Goal: Information Seeking & Learning: Find specific fact

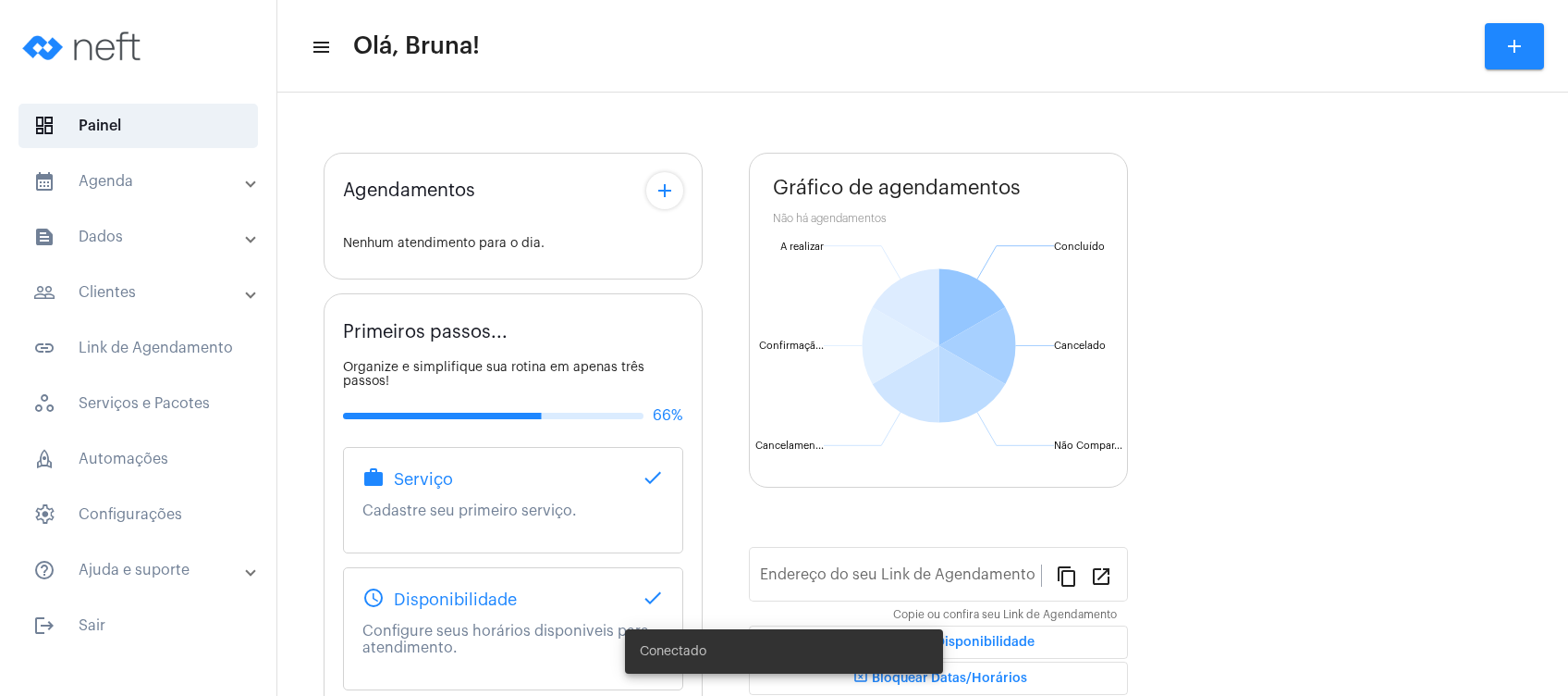
click at [52, 248] on mat-expansion-panel-header "text_snippet_outlined Dados" at bounding box center [144, 237] width 265 height 45
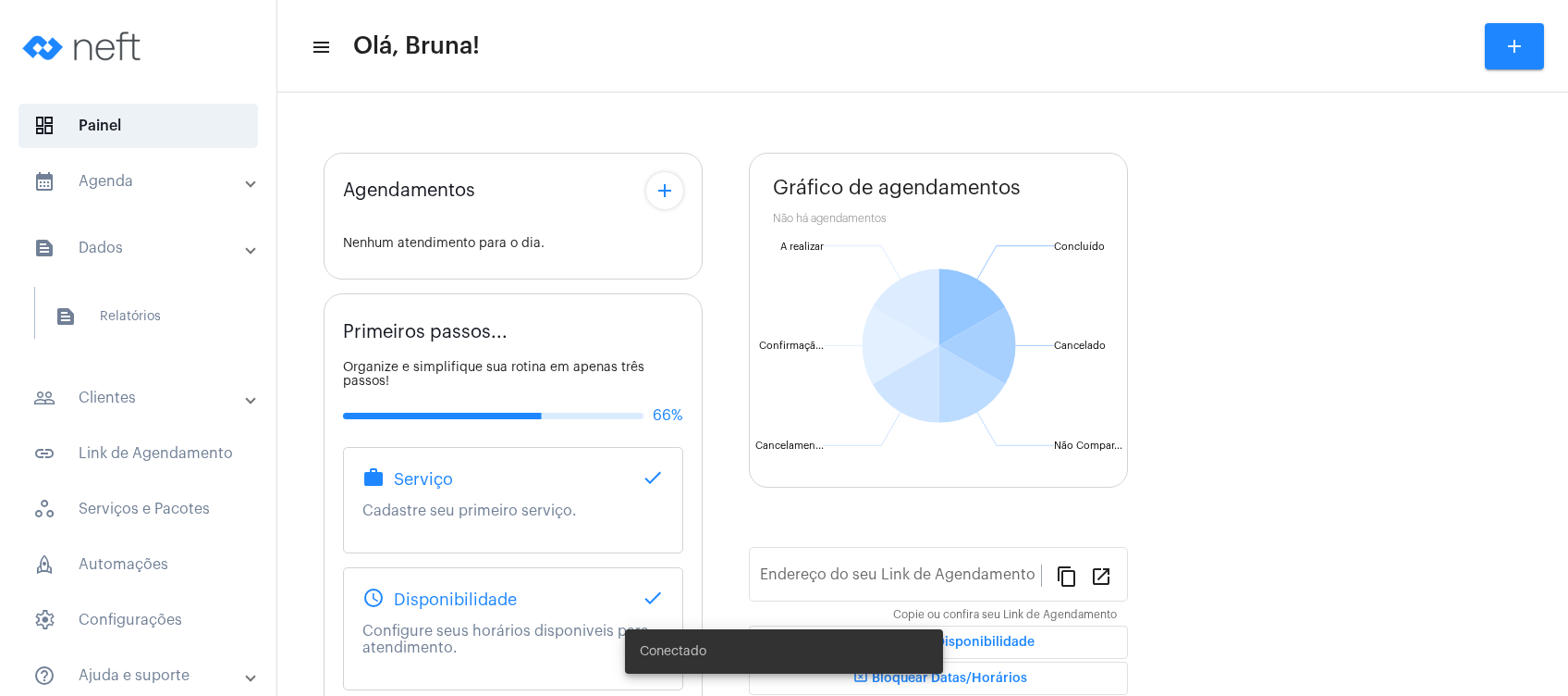
type input "[URL][DOMAIN_NAME]"
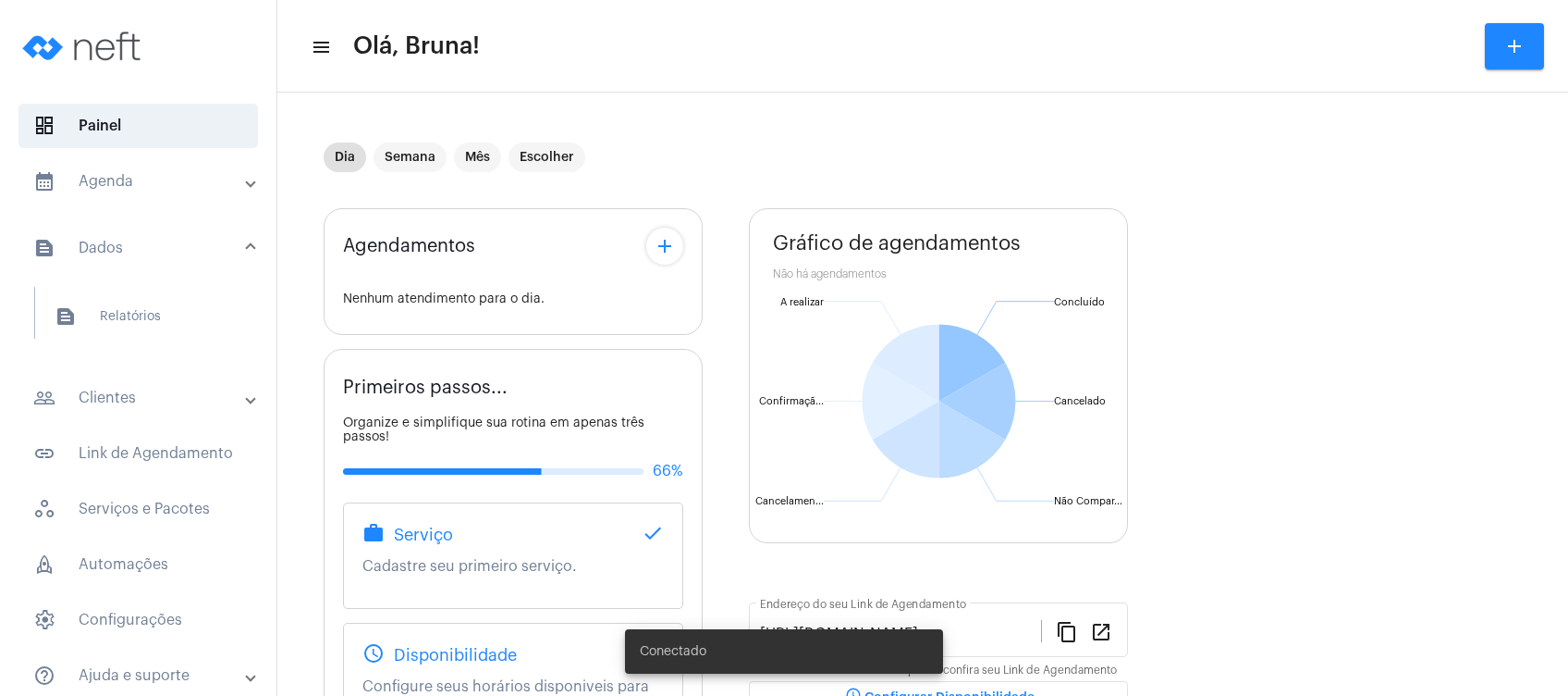
click at [127, 394] on mat-panel-title "people_outline Clientes" at bounding box center [140, 397] width 214 height 22
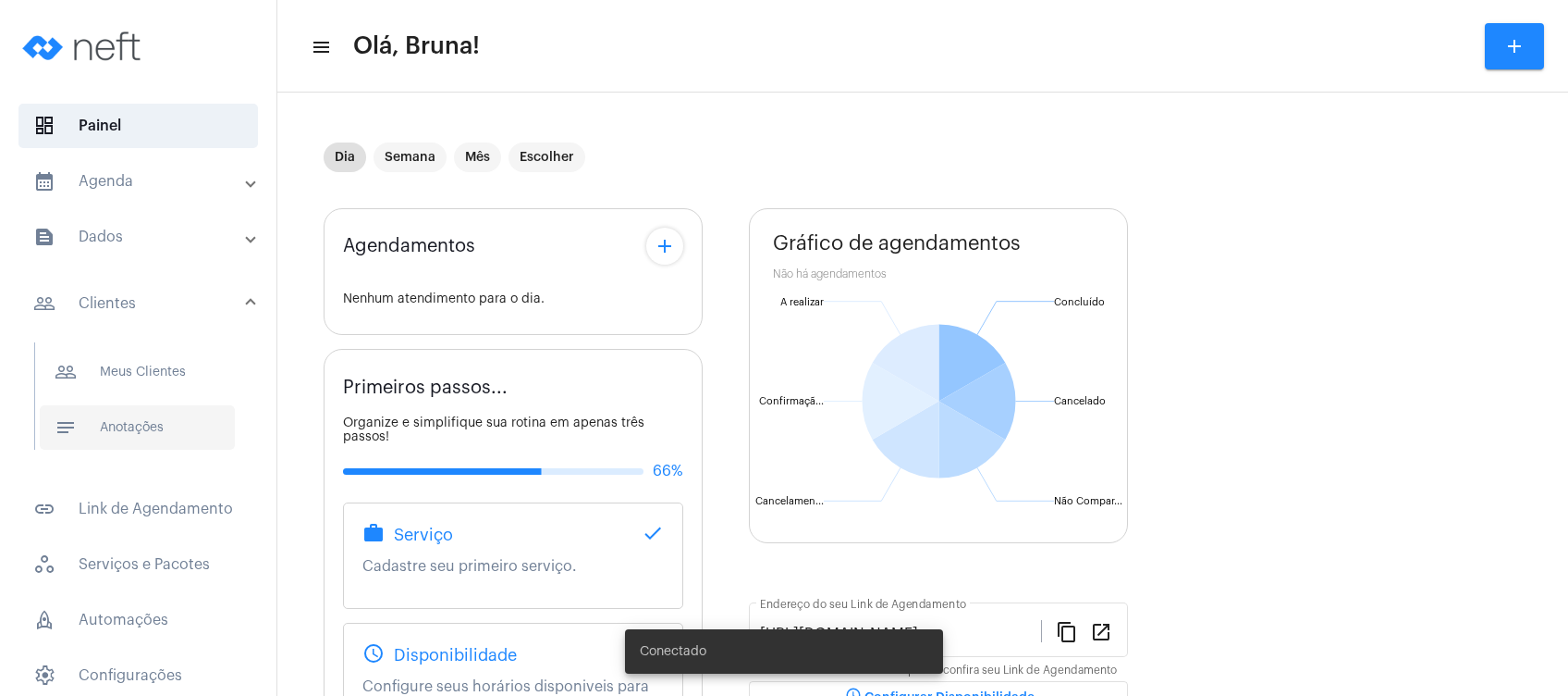
click at [126, 417] on span "notes Anotações" at bounding box center [137, 427] width 195 height 45
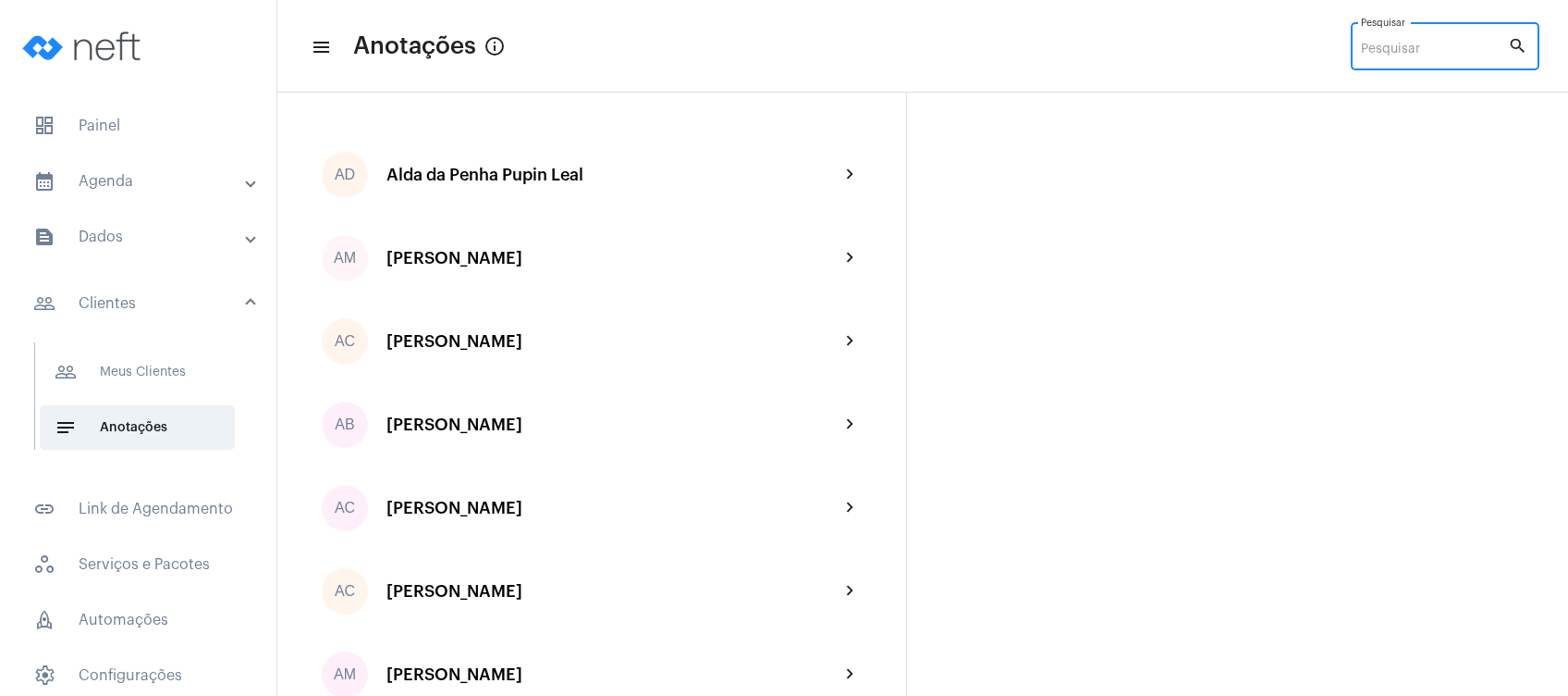
click at [1396, 51] on input "Pesquisar" at bounding box center [1434, 50] width 147 height 15
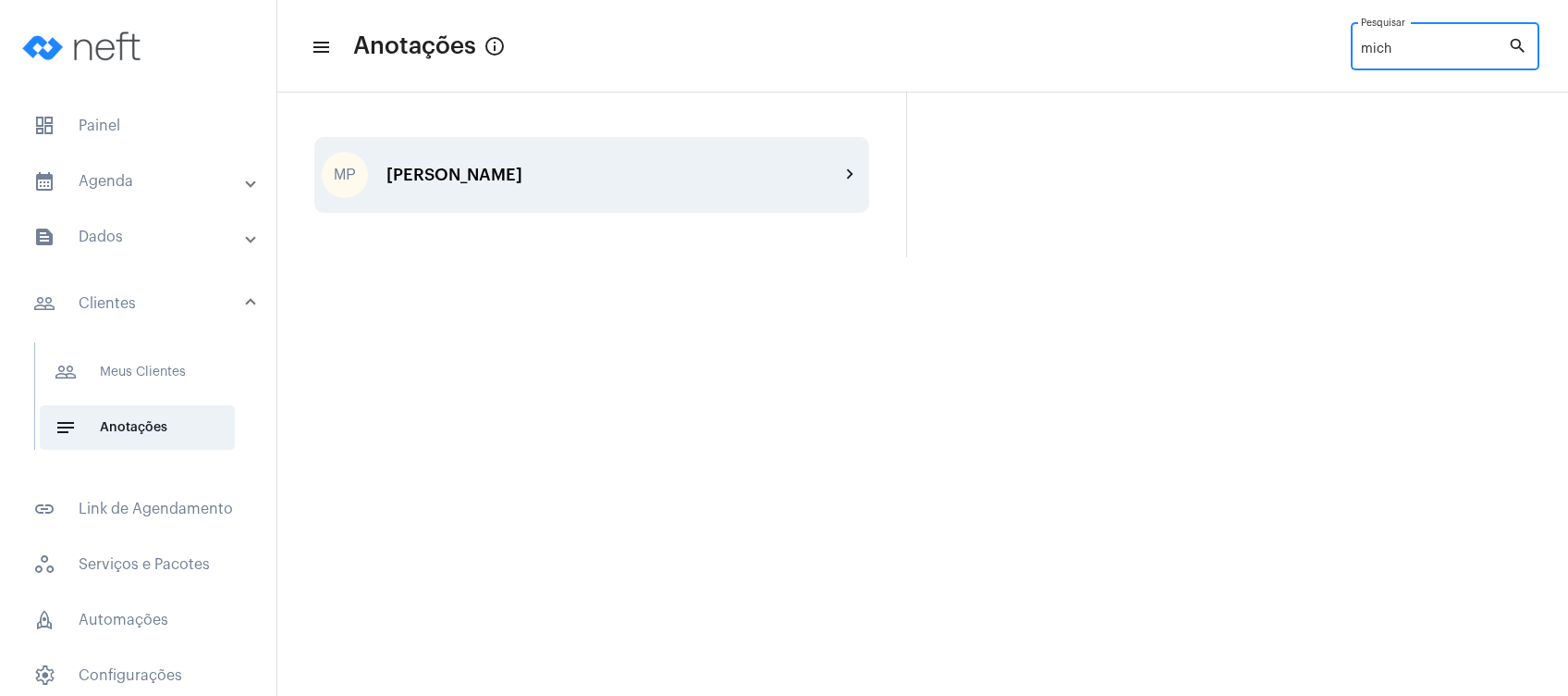
type input "mich"
click at [576, 166] on div "[PERSON_NAME]" at bounding box center [612, 175] width 453 height 19
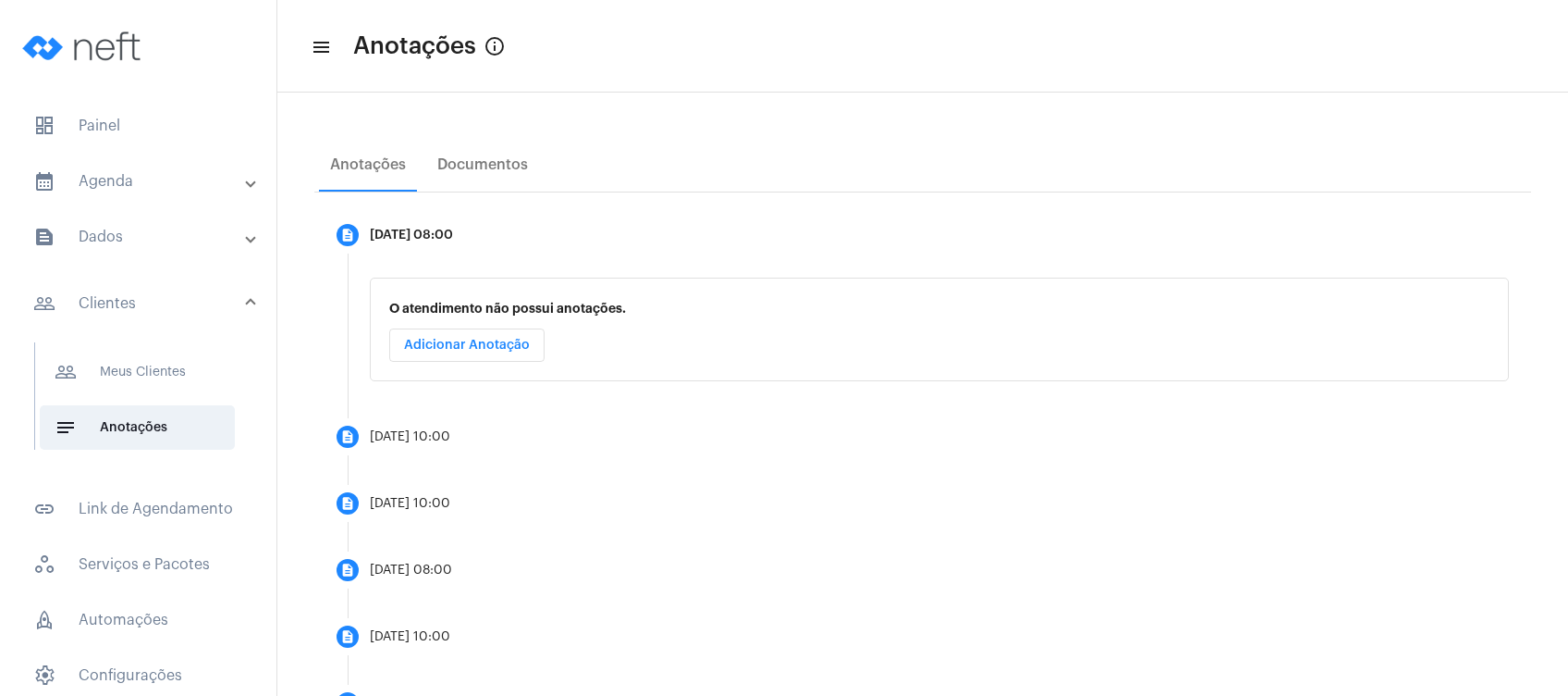
scroll to position [27, 0]
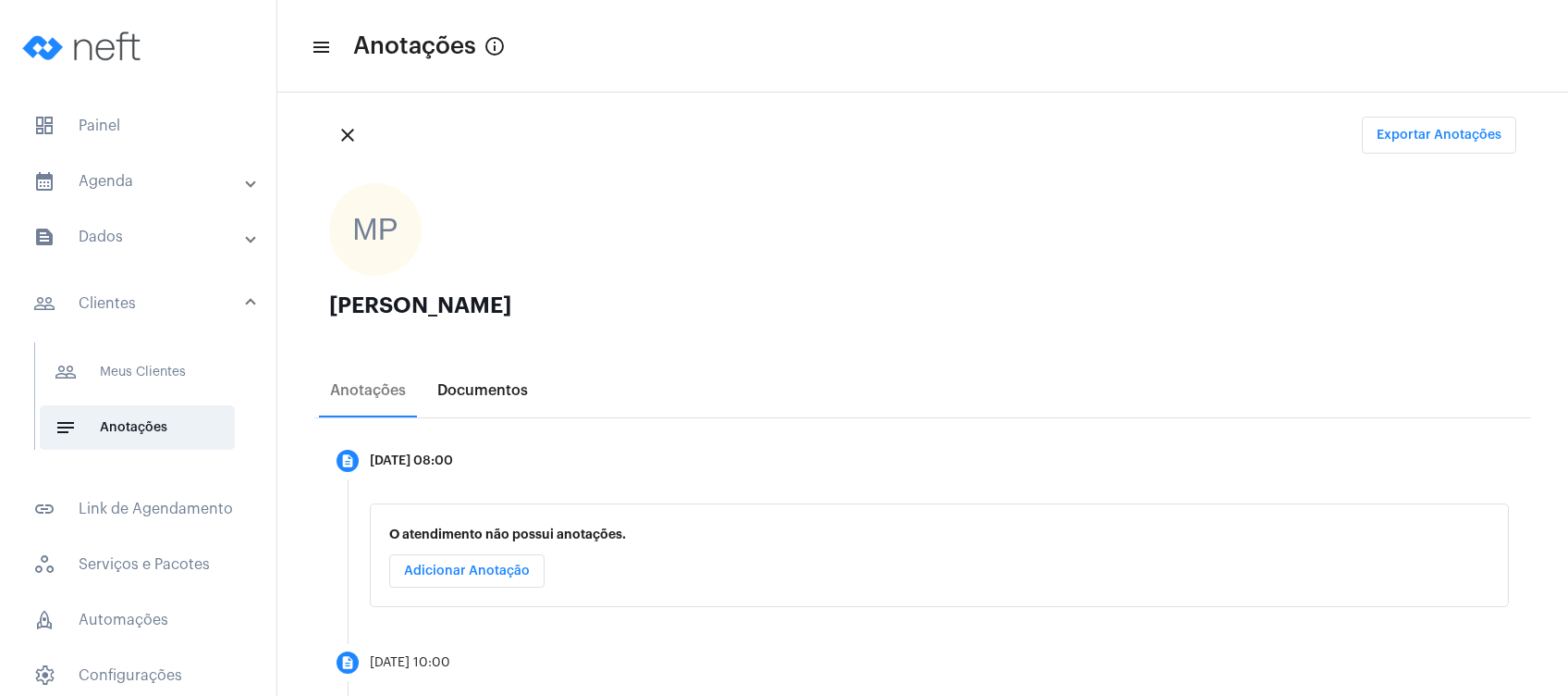
click at [486, 392] on div "Documentos" at bounding box center [483, 390] width 91 height 17
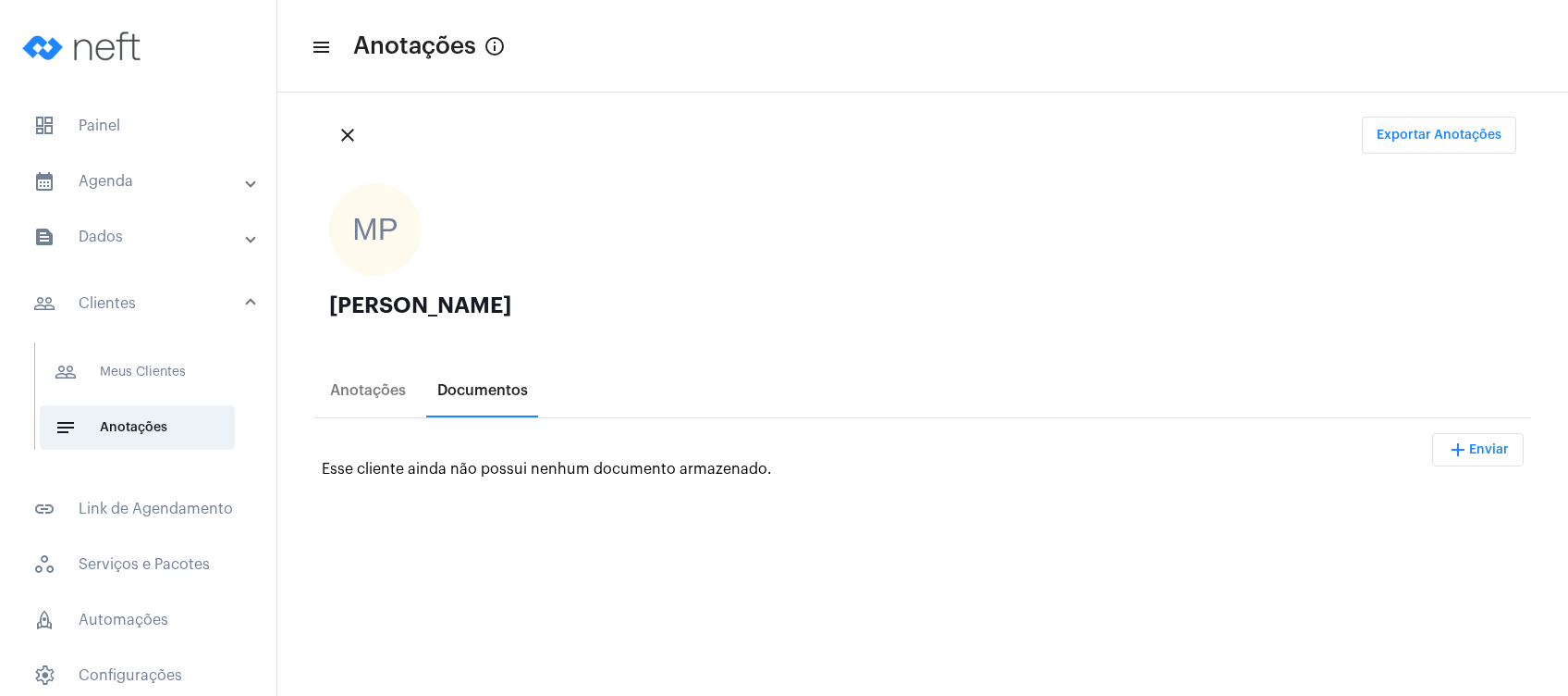
scroll to position [0, 0]
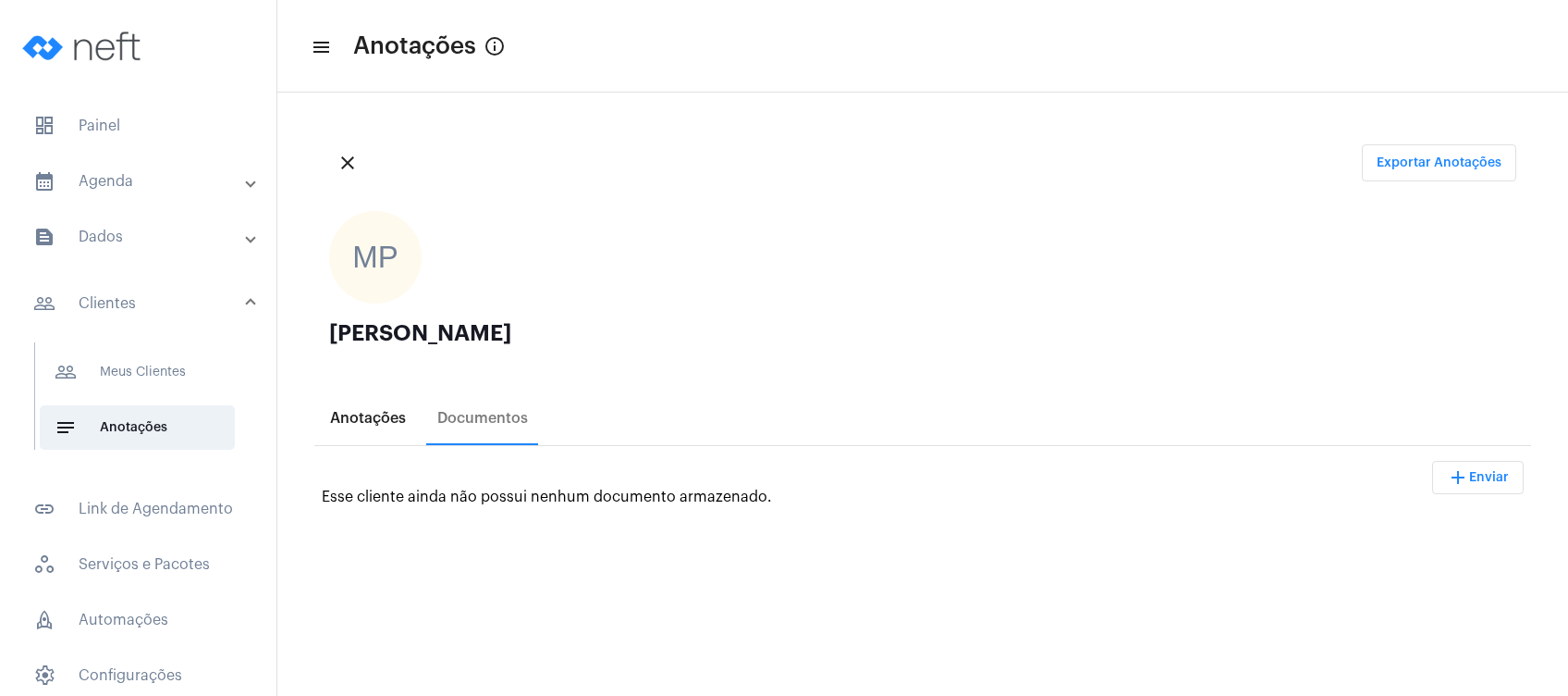
click at [381, 410] on div "Anotações" at bounding box center [368, 419] width 76 height 17
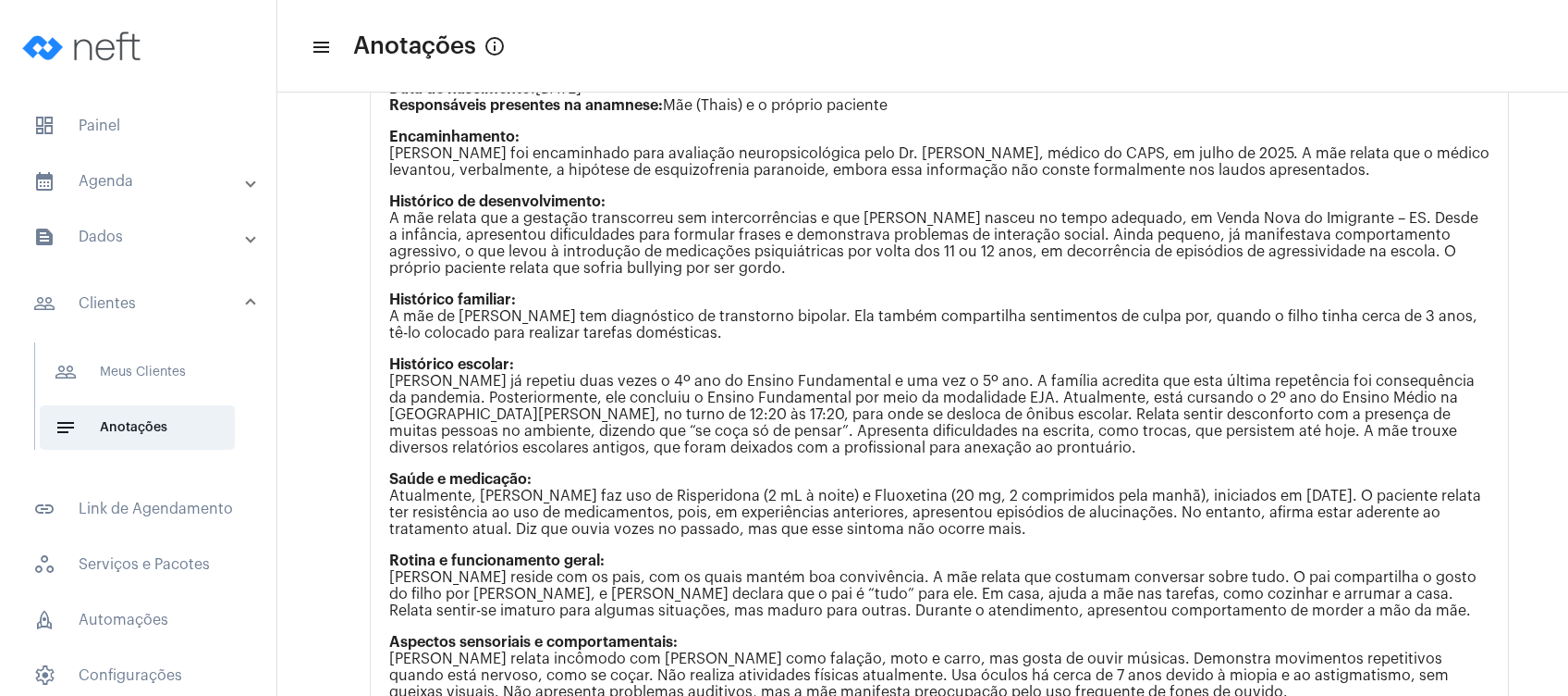
scroll to position [1821, 0]
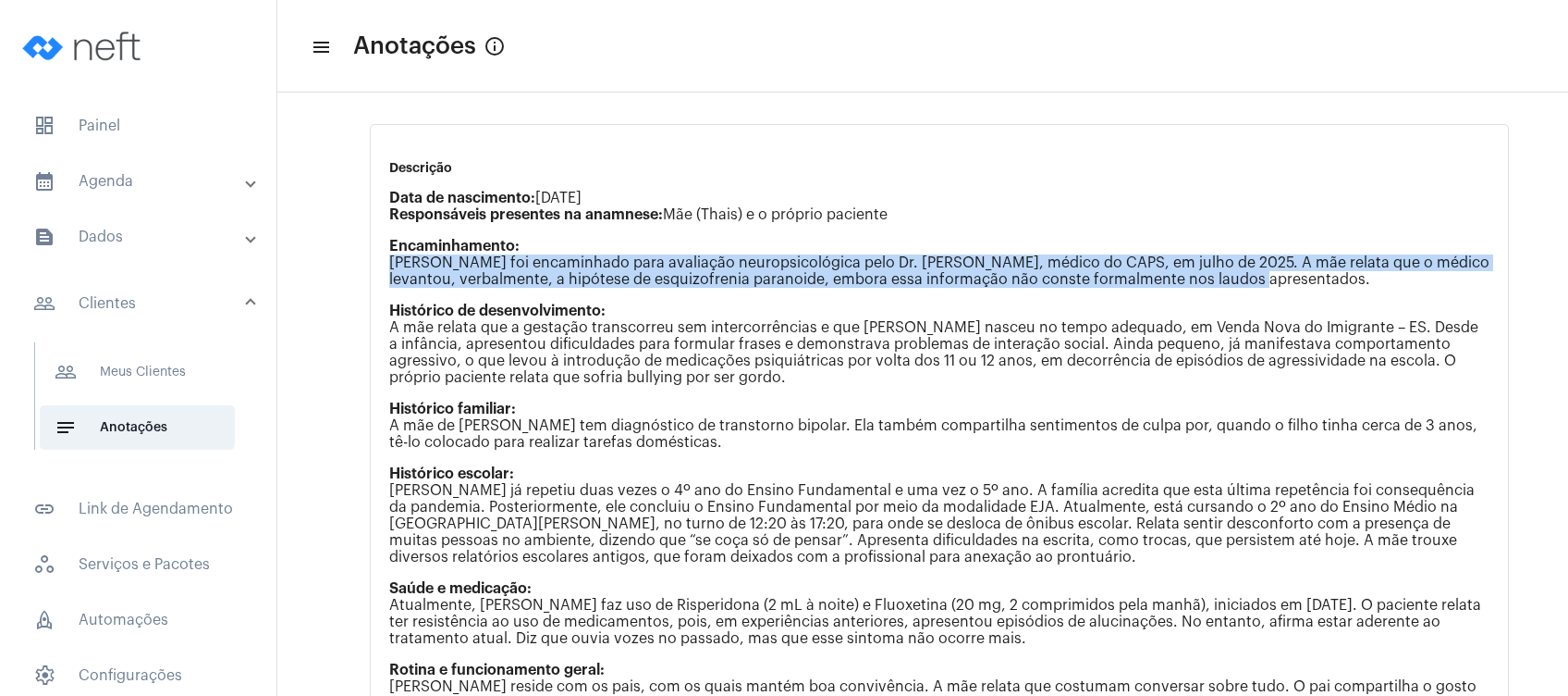
drag, startPoint x: 390, startPoint y: 261, endPoint x: 1306, endPoint y: 275, distance: 916.1
click at [1306, 275] on p "Encaminhamento: [PERSON_NAME] foi encaminhado para avaliação neuropsicológica p…" at bounding box center [939, 262] width 1100 height 50
copy p "[PERSON_NAME] foi encaminhado para avaliação neuropsicológica pelo Dr. [PERSON_…"
